Goal: Answer question/provide support: Share knowledge or assist other users

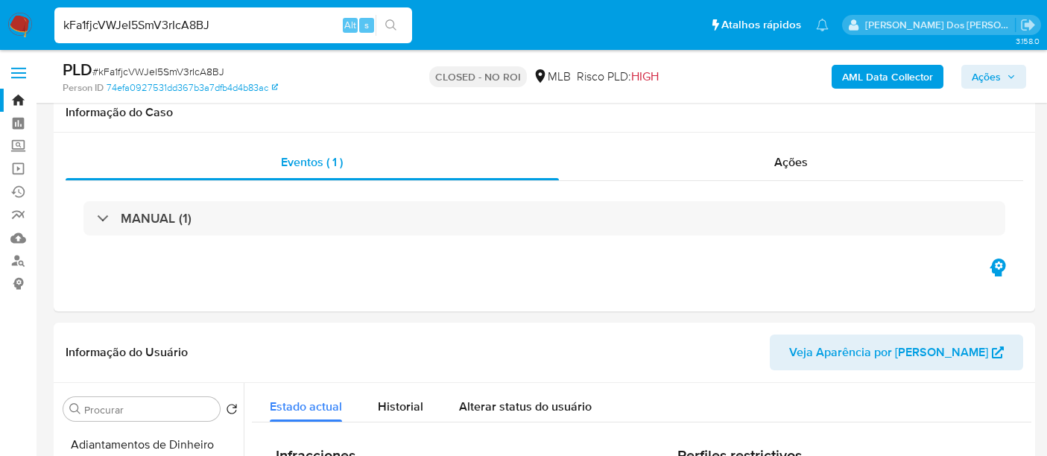
select select "10"
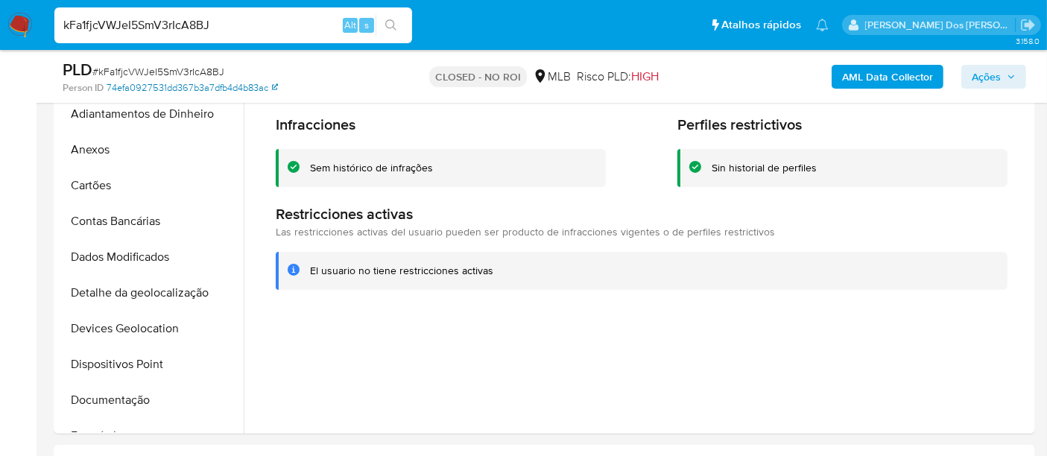
scroll to position [662, 0]
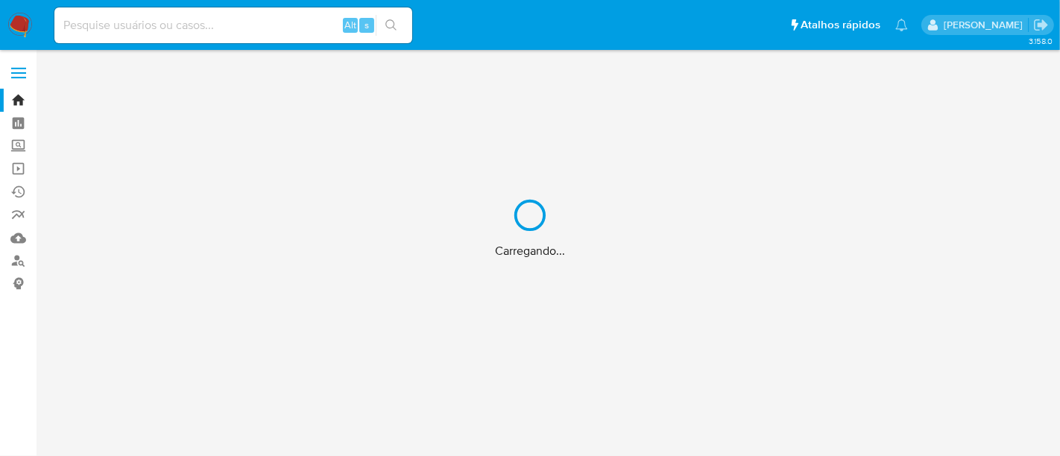
click at [201, 32] on div "Carregando..." at bounding box center [530, 228] width 1060 height 456
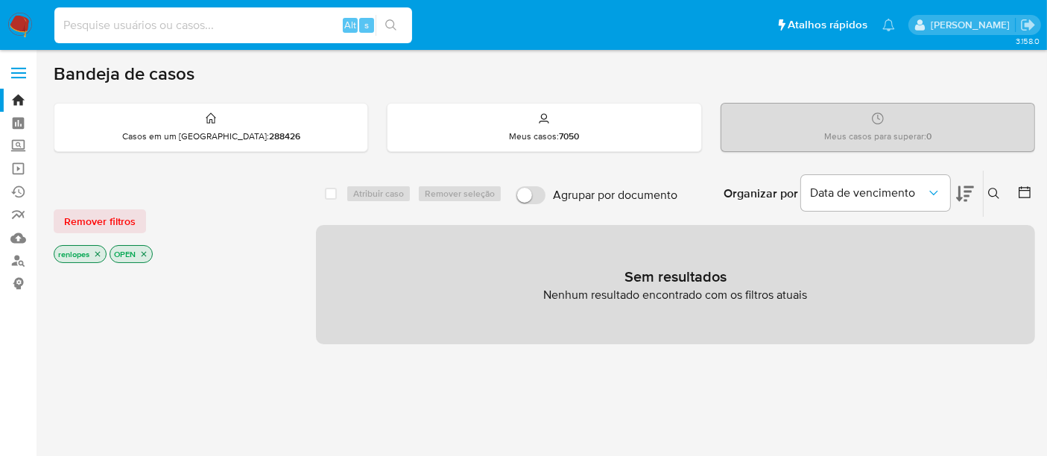
click at [202, 29] on input at bounding box center [233, 25] width 358 height 19
paste input "isVbApB7h8nBI3218BZWQumY"
type input "isVbApB7h8nBI3218BZWQumY"
click at [128, 212] on span "Remover filtros" at bounding box center [100, 221] width 72 height 21
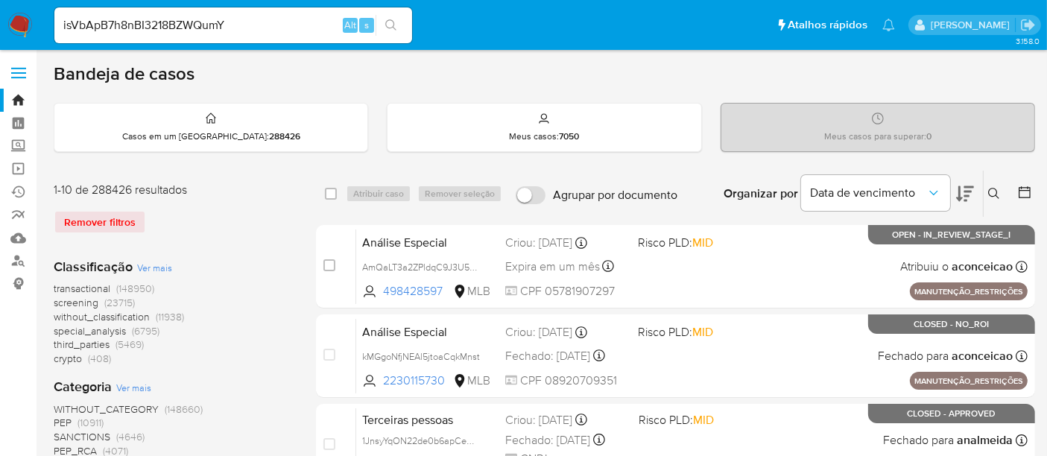
click at [990, 192] on icon at bounding box center [994, 194] width 12 height 12
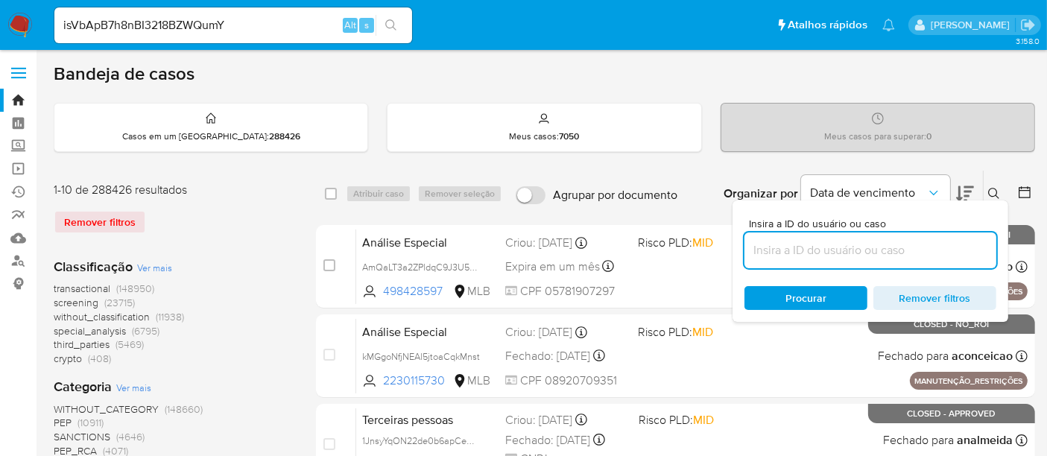
click at [850, 258] on input at bounding box center [870, 250] width 252 height 19
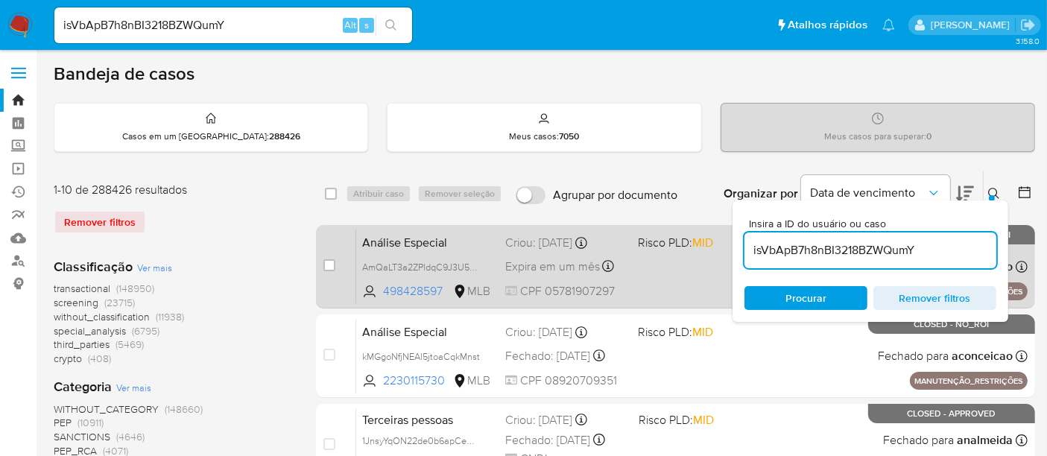
type input "isVbApB7h8nBI3218BZWQumY"
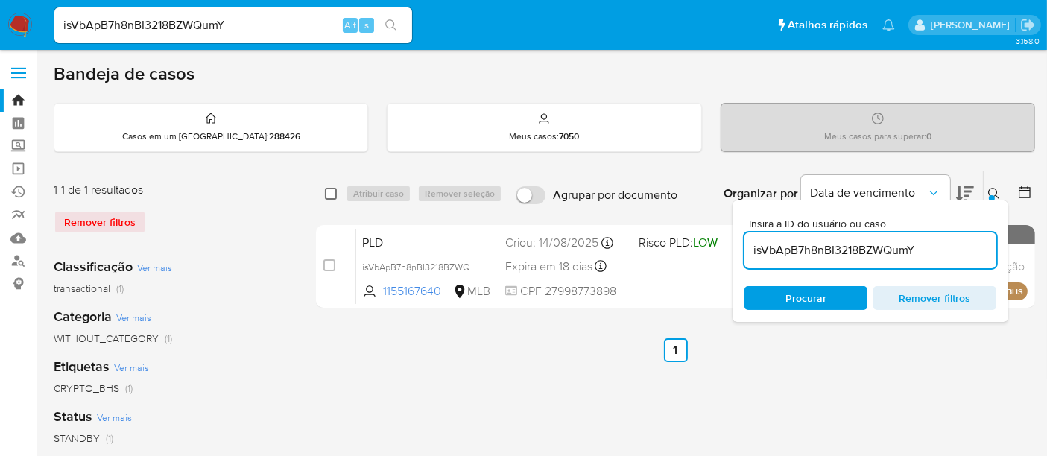
click at [336, 194] on input "checkbox" at bounding box center [331, 194] width 12 height 12
checkbox input "true"
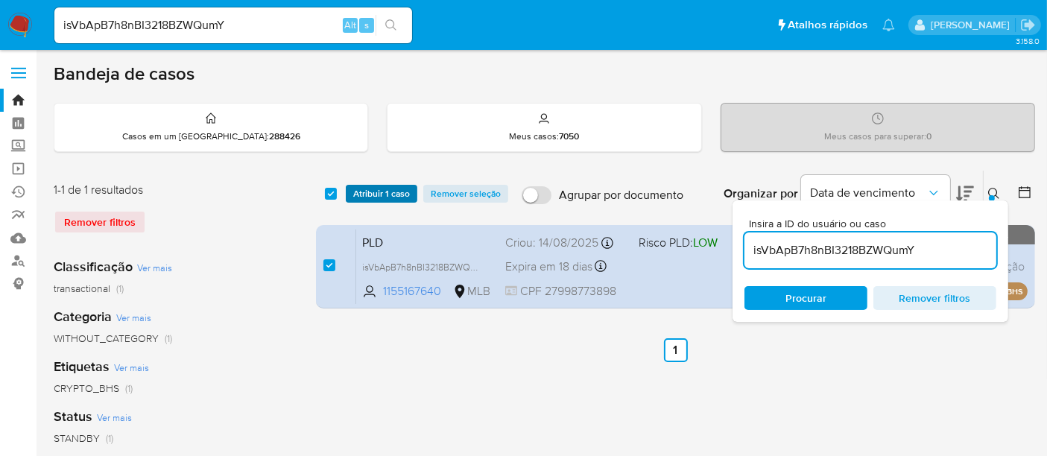
click at [361, 194] on span "Atribuir 1 caso" at bounding box center [381, 193] width 57 height 15
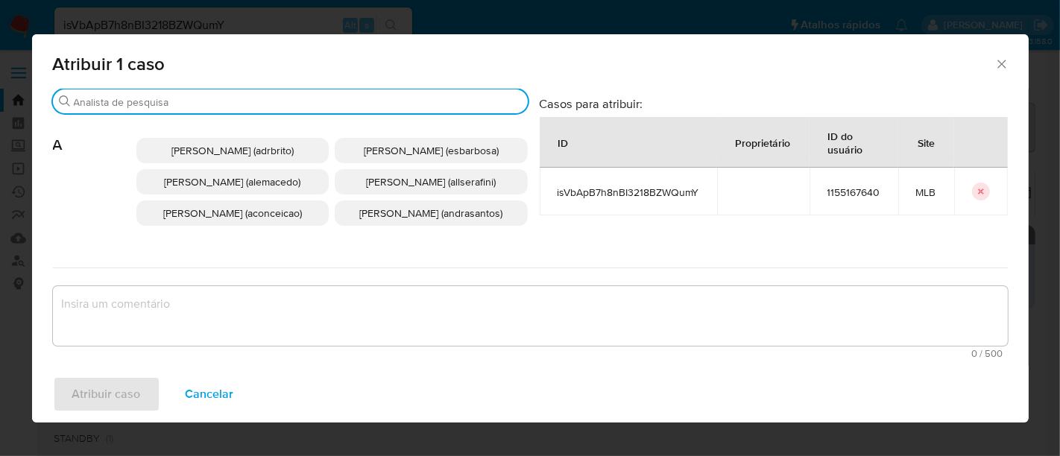
click at [376, 107] on input "Procurar" at bounding box center [298, 101] width 448 height 13
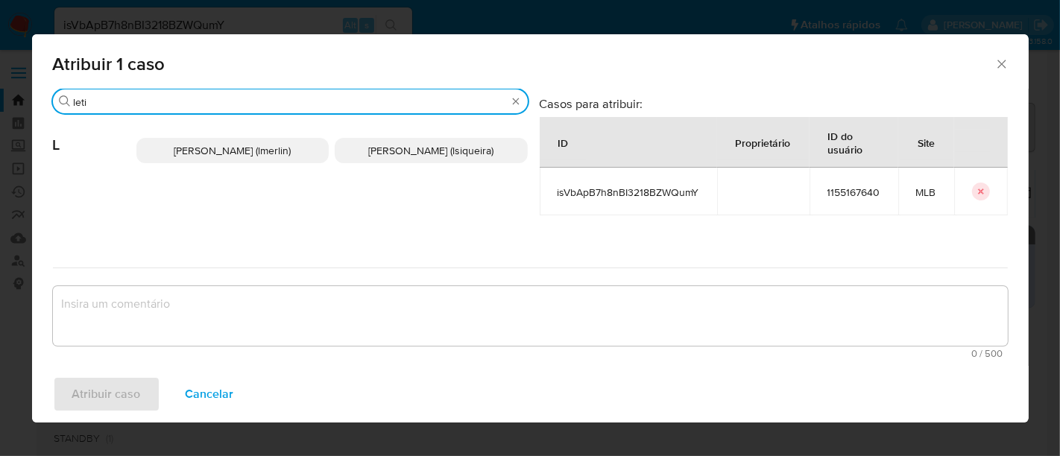
type input "leti"
click at [386, 148] on span "Leticia De Souza Siqueira (lsiqueira)" at bounding box center [430, 150] width 125 height 15
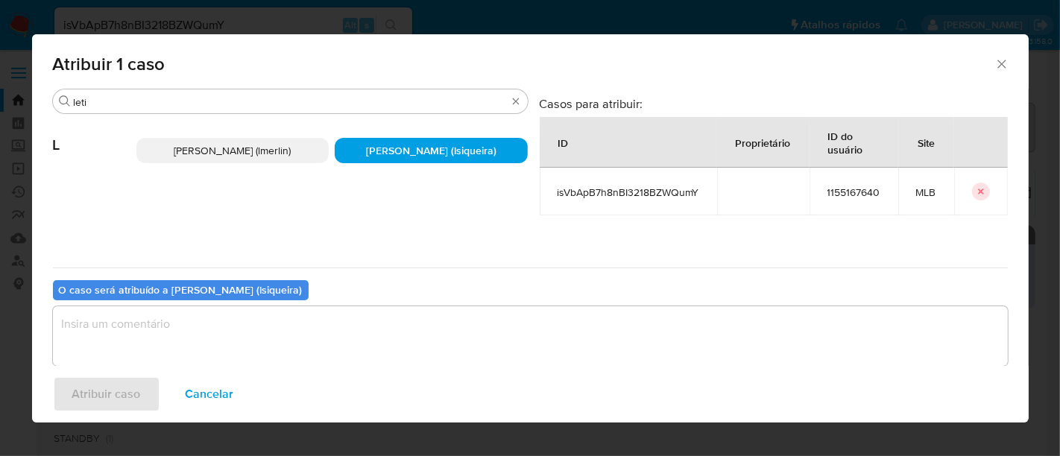
click at [322, 325] on textarea "assign-modal" at bounding box center [530, 336] width 955 height 60
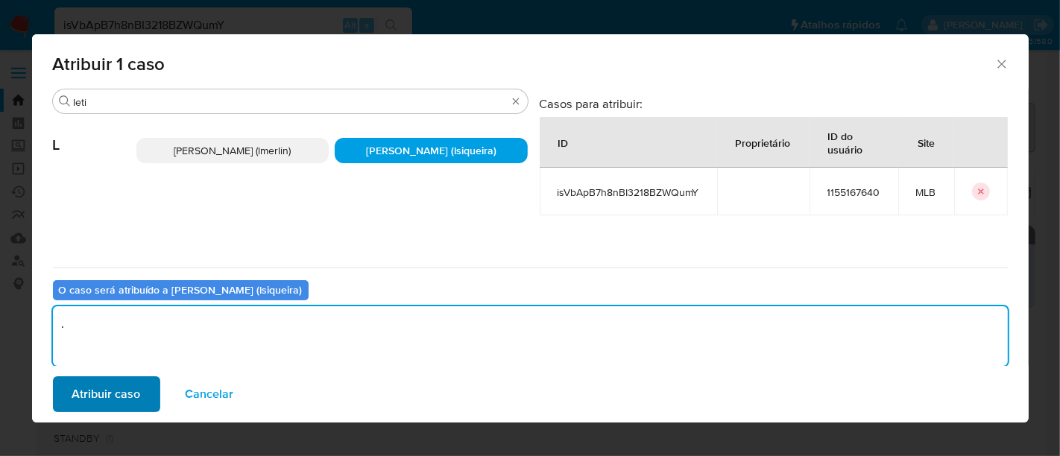
type textarea "."
click at [113, 383] on span "Atribuir caso" at bounding box center [106, 394] width 69 height 33
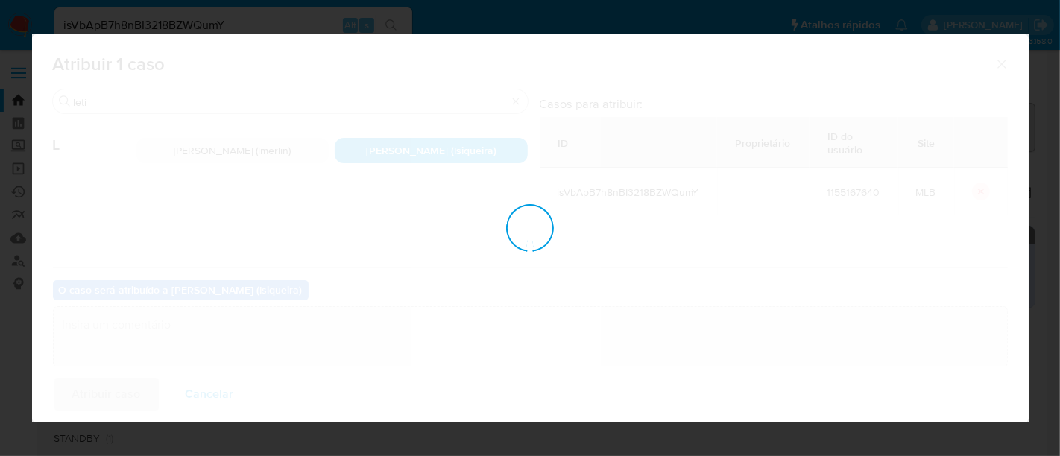
checkbox input "false"
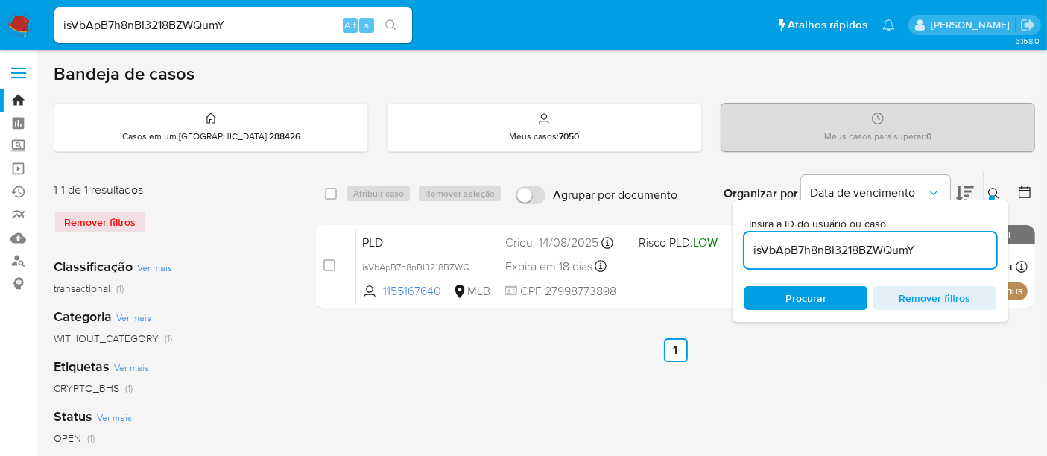
click at [19, 20] on img at bounding box center [19, 25] width 25 height 25
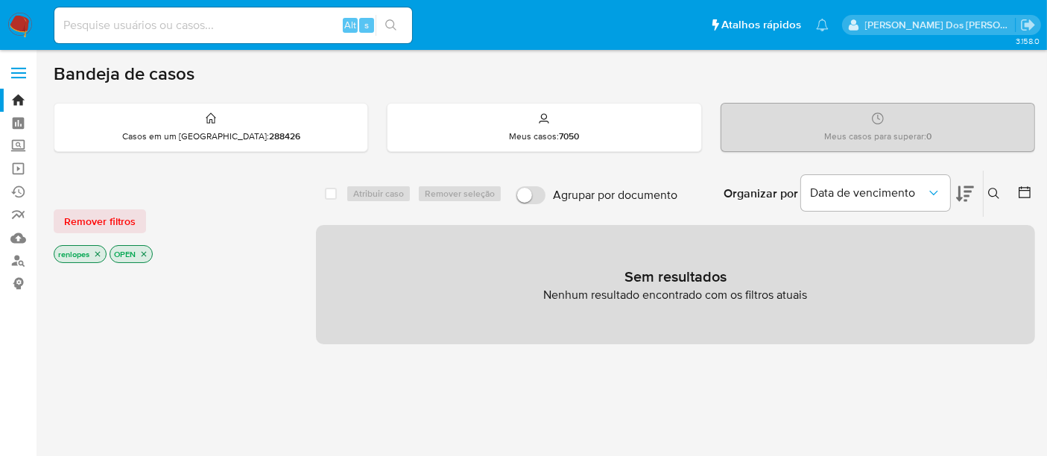
click at [173, 25] on input at bounding box center [233, 25] width 358 height 19
paste input "Blc90VXNsL7h6ucLzRDS7loA"
type input "Blc90VXNsL7h6ucLzRDS7loA"
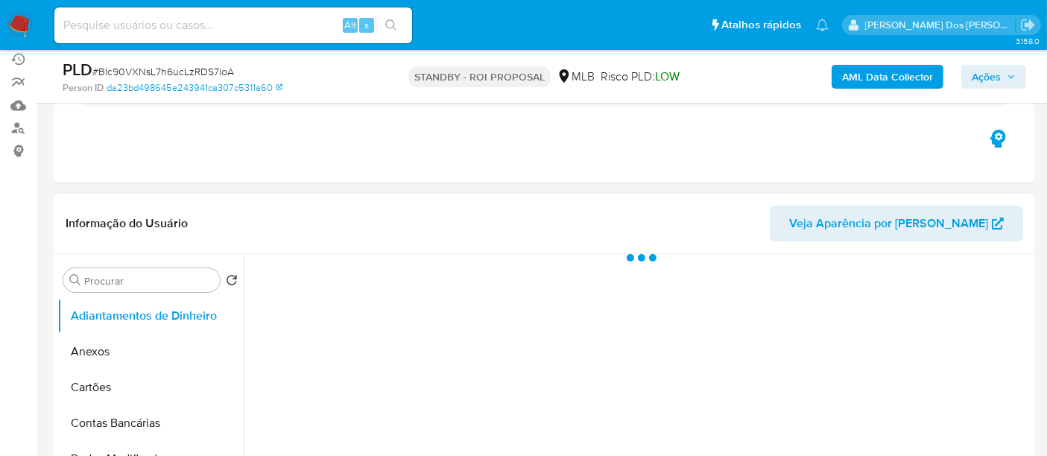
scroll to position [248, 0]
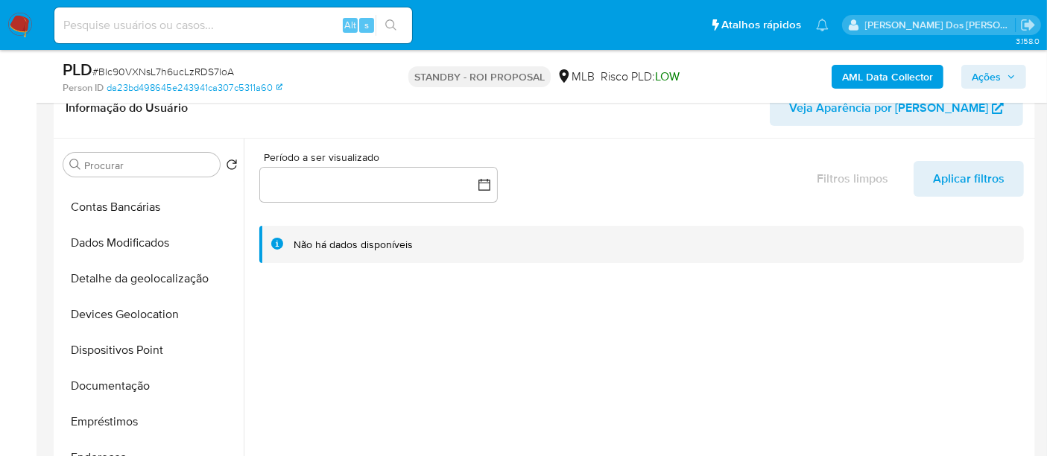
select select "10"
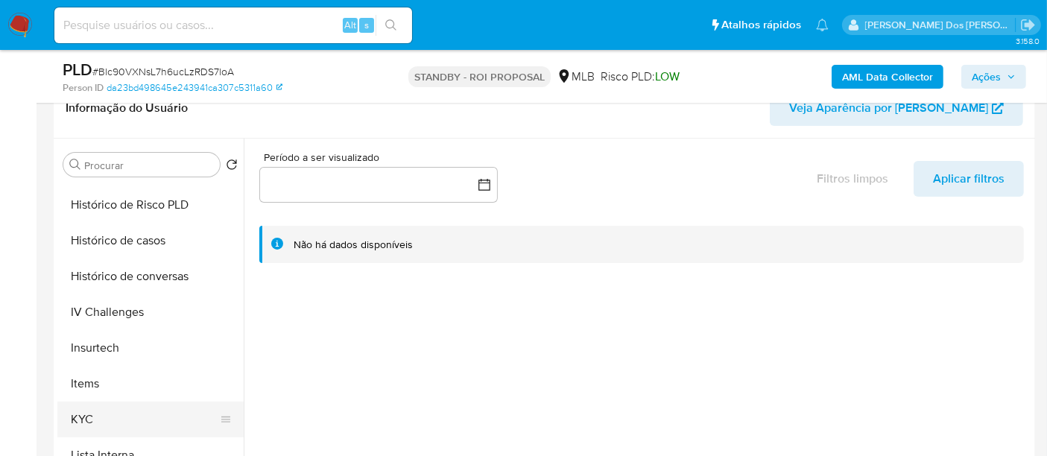
scroll to position [662, 0]
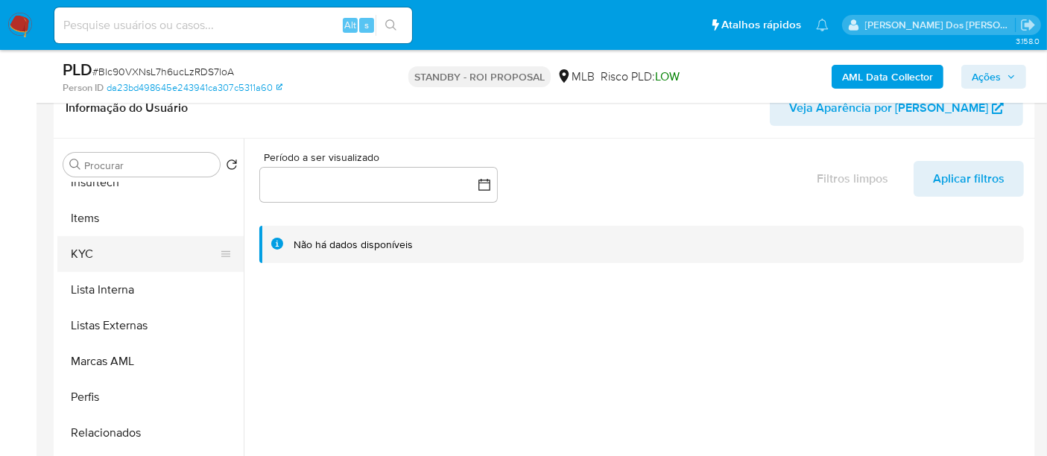
click at [87, 252] on button "KYC" at bounding box center [144, 254] width 174 height 36
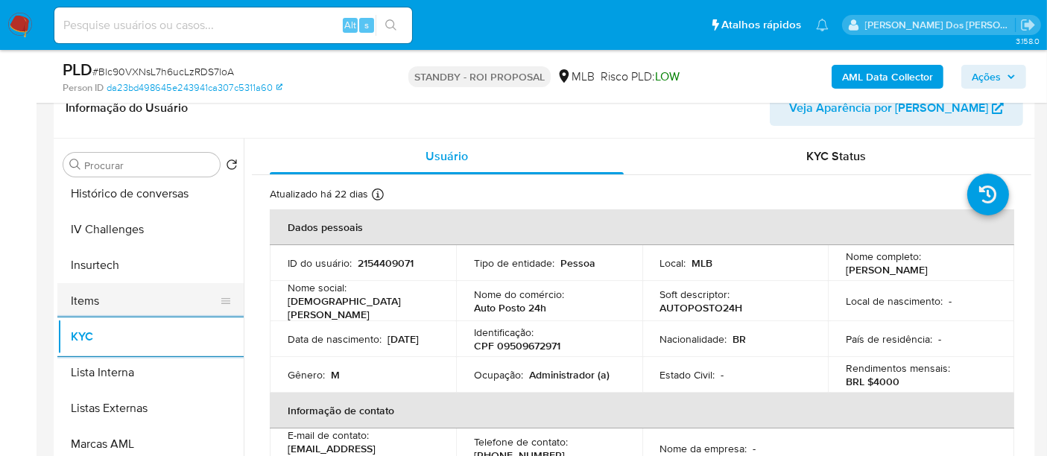
scroll to position [496, 0]
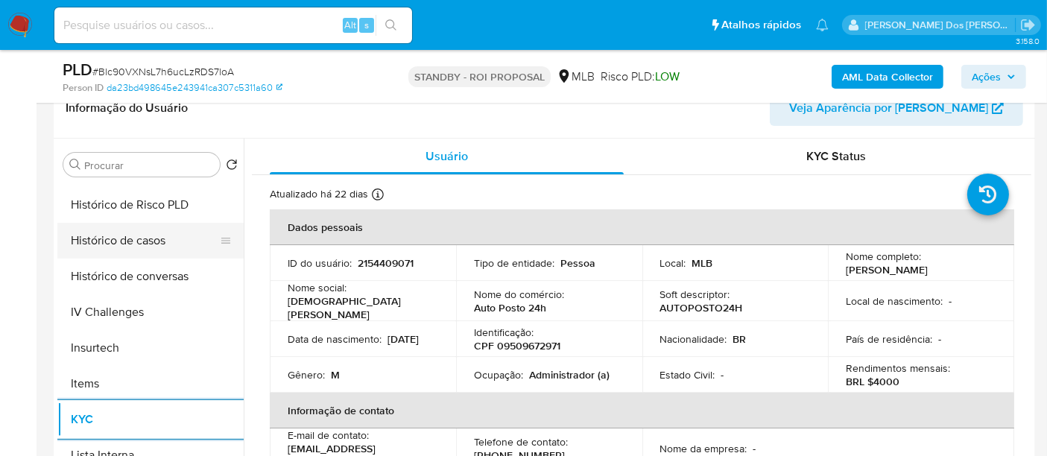
click at [121, 244] on button "Histórico de casos" at bounding box center [144, 241] width 174 height 36
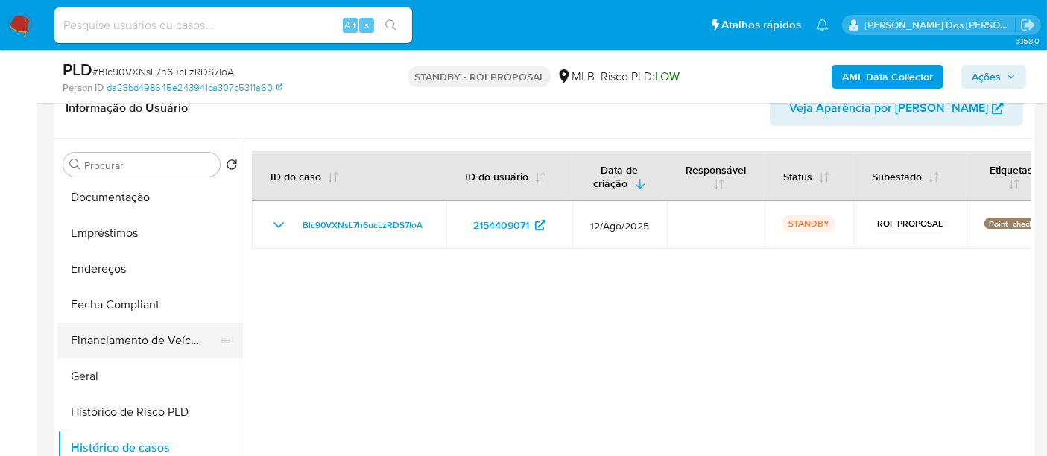
scroll to position [248, 0]
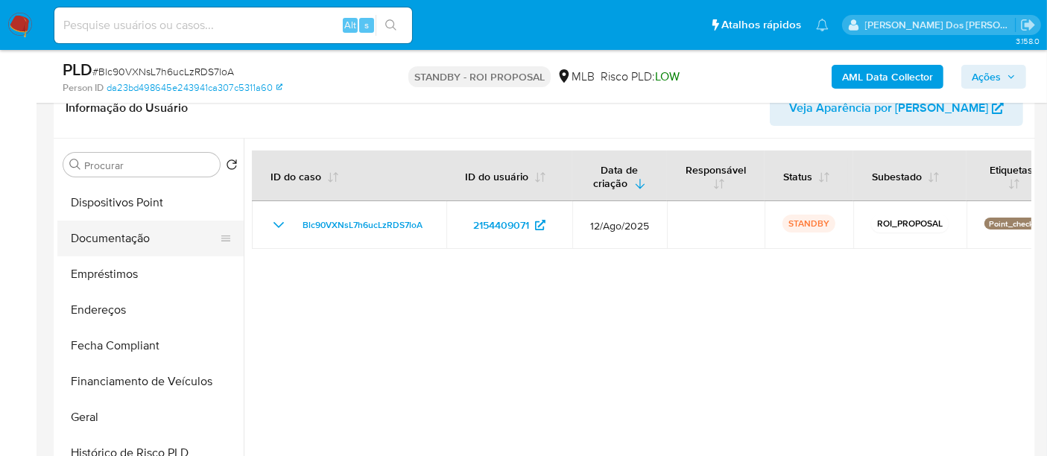
click at [136, 242] on button "Documentação" at bounding box center [144, 239] width 174 height 36
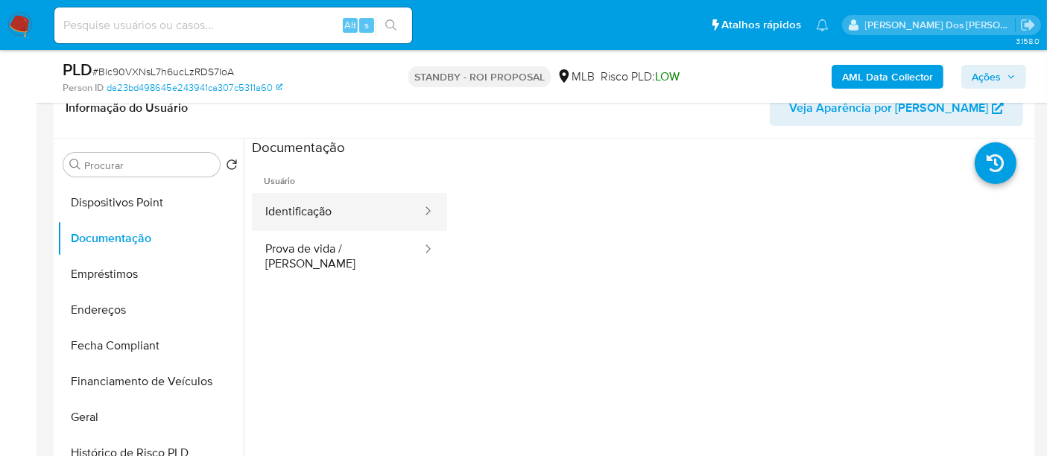
click at [302, 215] on button "Identificação" at bounding box center [337, 212] width 171 height 38
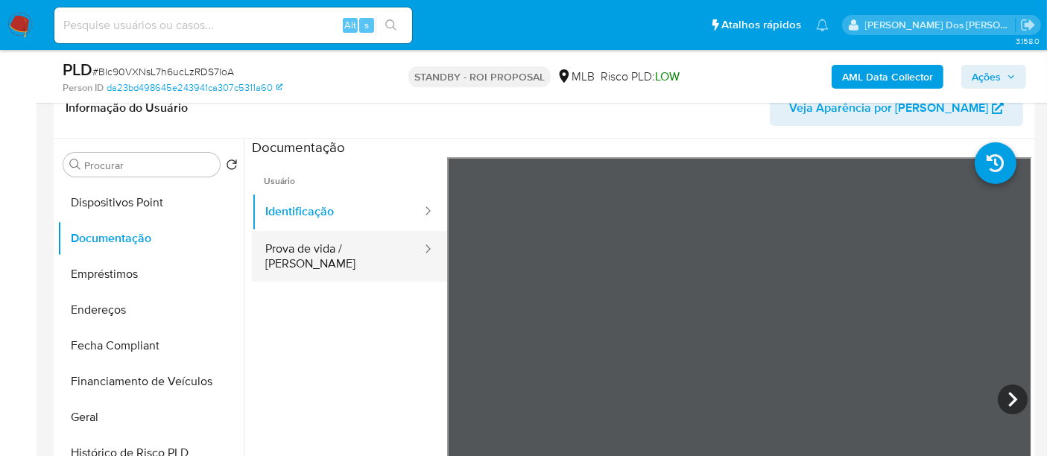
click at [379, 250] on button "Prova de vida / [PERSON_NAME]" at bounding box center [337, 256] width 171 height 51
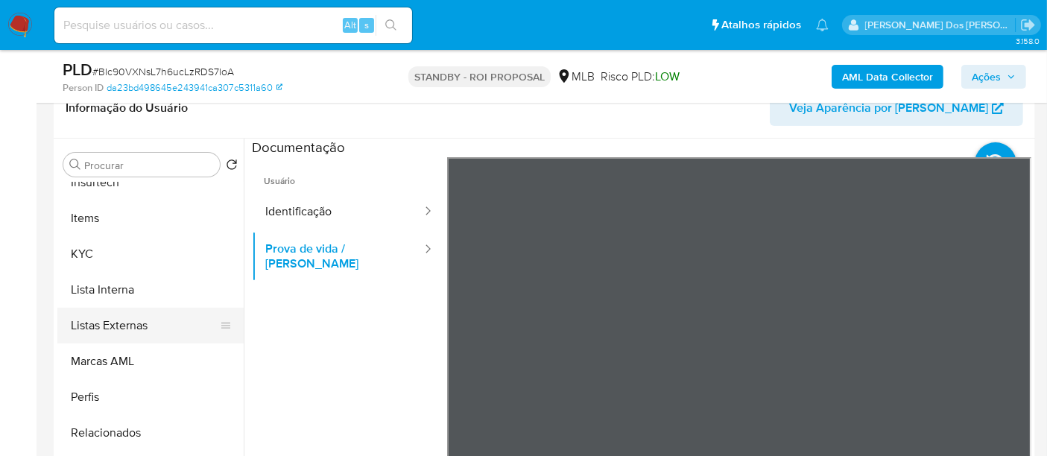
scroll to position [700, 0]
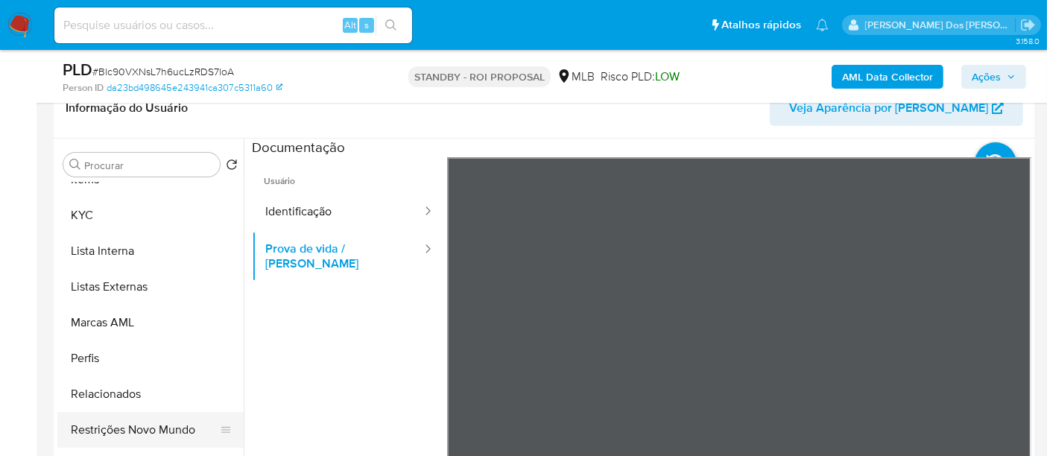
click at [132, 421] on button "Restrições Novo Mundo" at bounding box center [144, 430] width 174 height 36
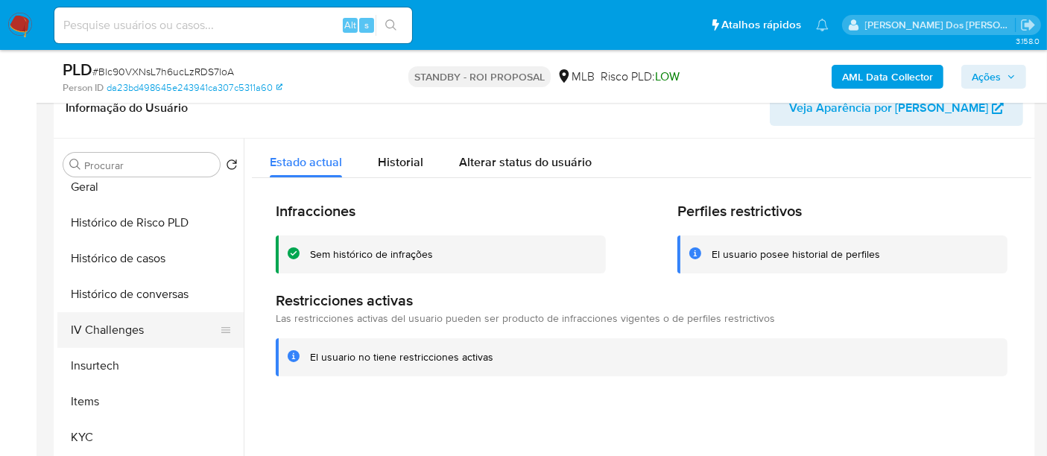
scroll to position [452, 0]
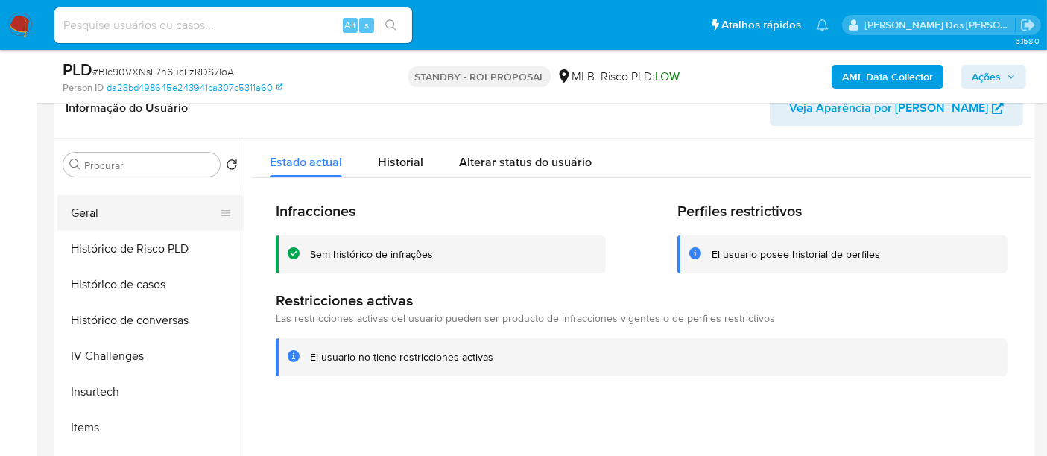
click at [91, 220] on button "Geral" at bounding box center [144, 213] width 174 height 36
